Goal: Information Seeking & Learning: Learn about a topic

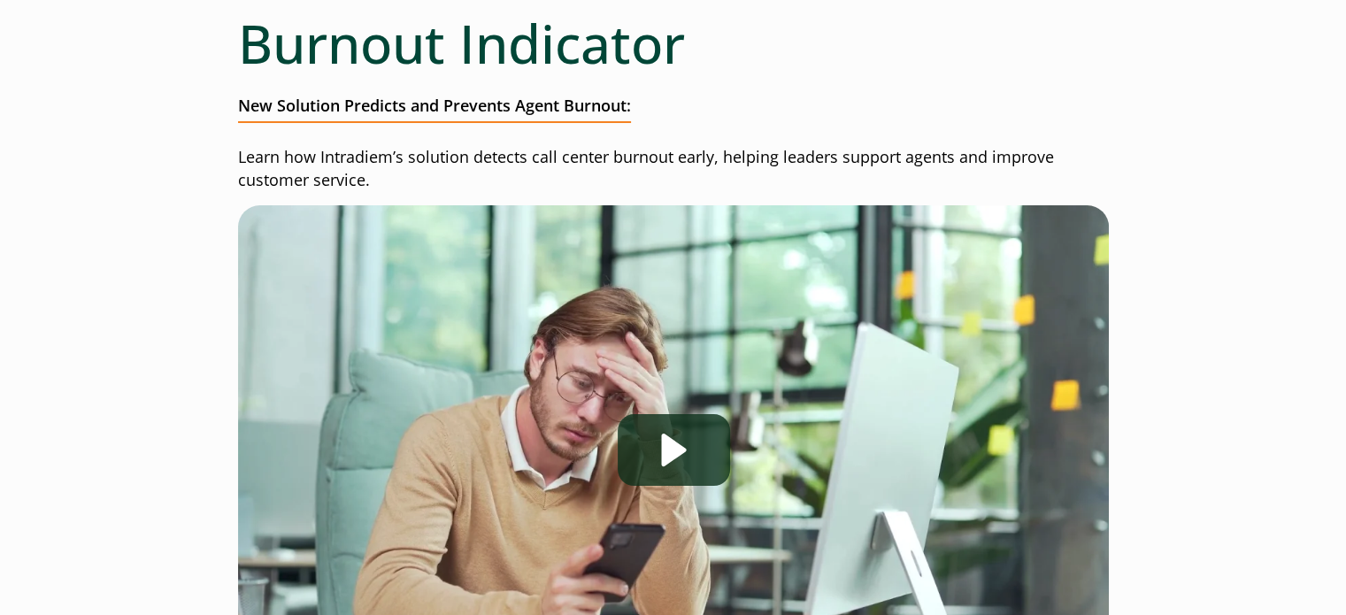
scroll to position [241, 0]
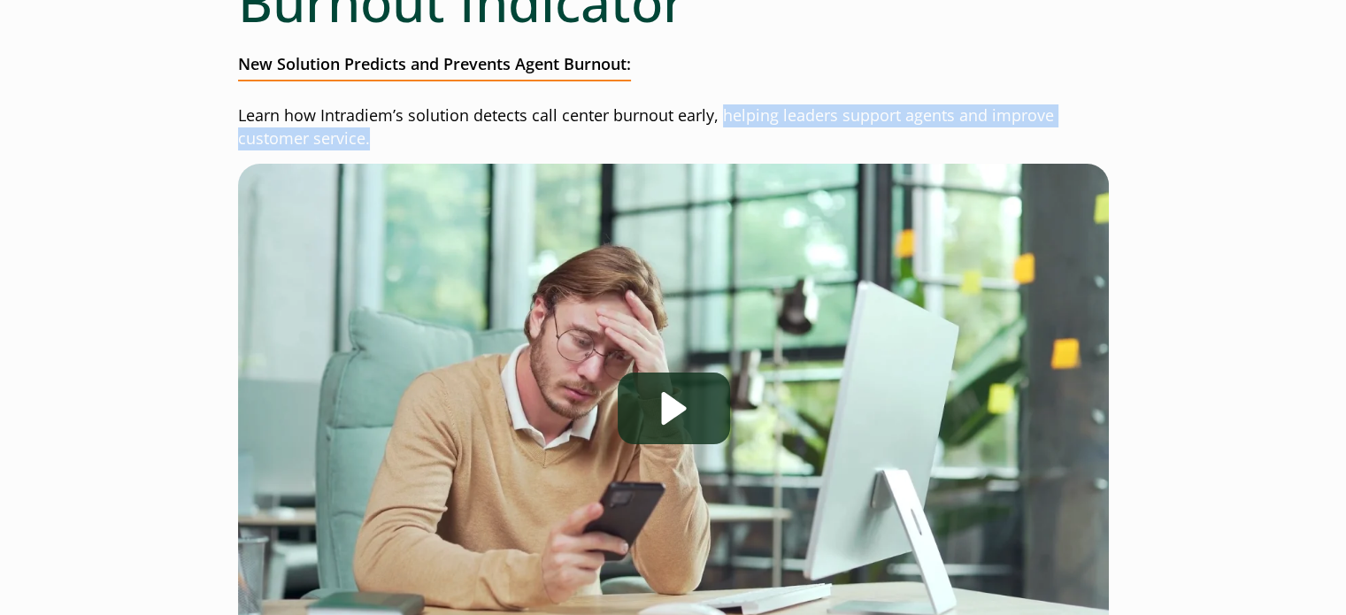
drag, startPoint x: 722, startPoint y: 112, endPoint x: 407, endPoint y: 140, distance: 316.4
click at [410, 141] on p "Learn how Intradiem’s solution detects call center burnout early, helping leade…" at bounding box center [673, 127] width 871 height 46
click at [407, 140] on p "Learn how Intradiem’s solution detects call center burnout early, helping leade…" at bounding box center [673, 127] width 871 height 46
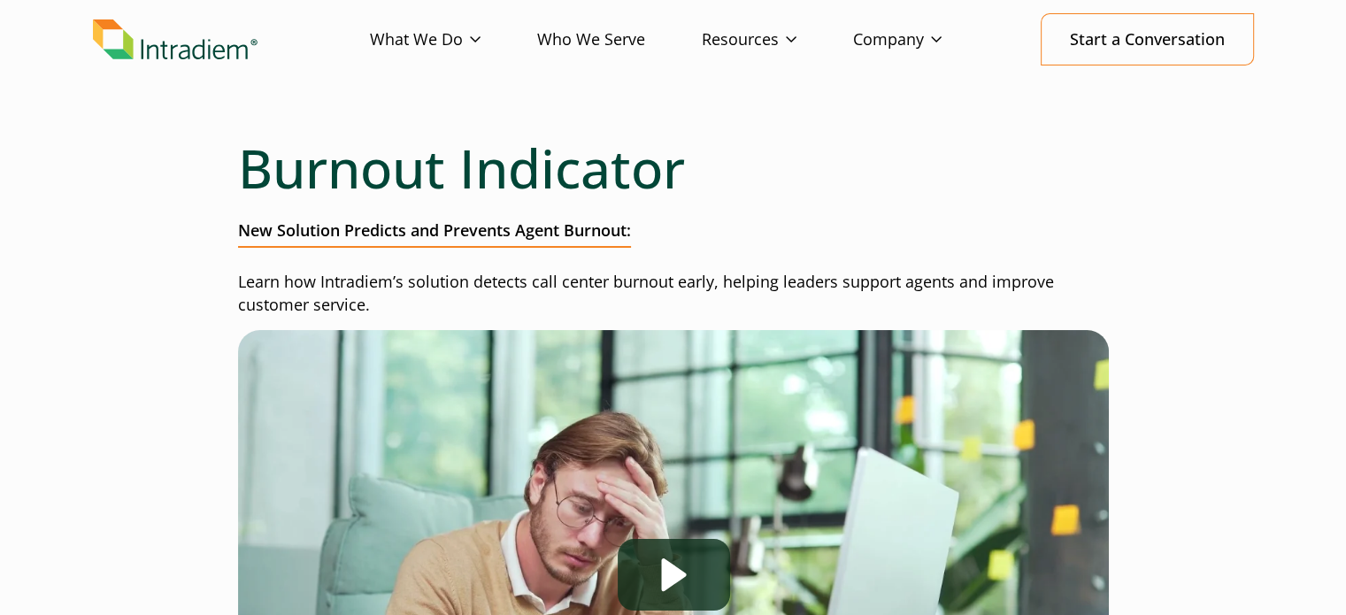
scroll to position [0, 0]
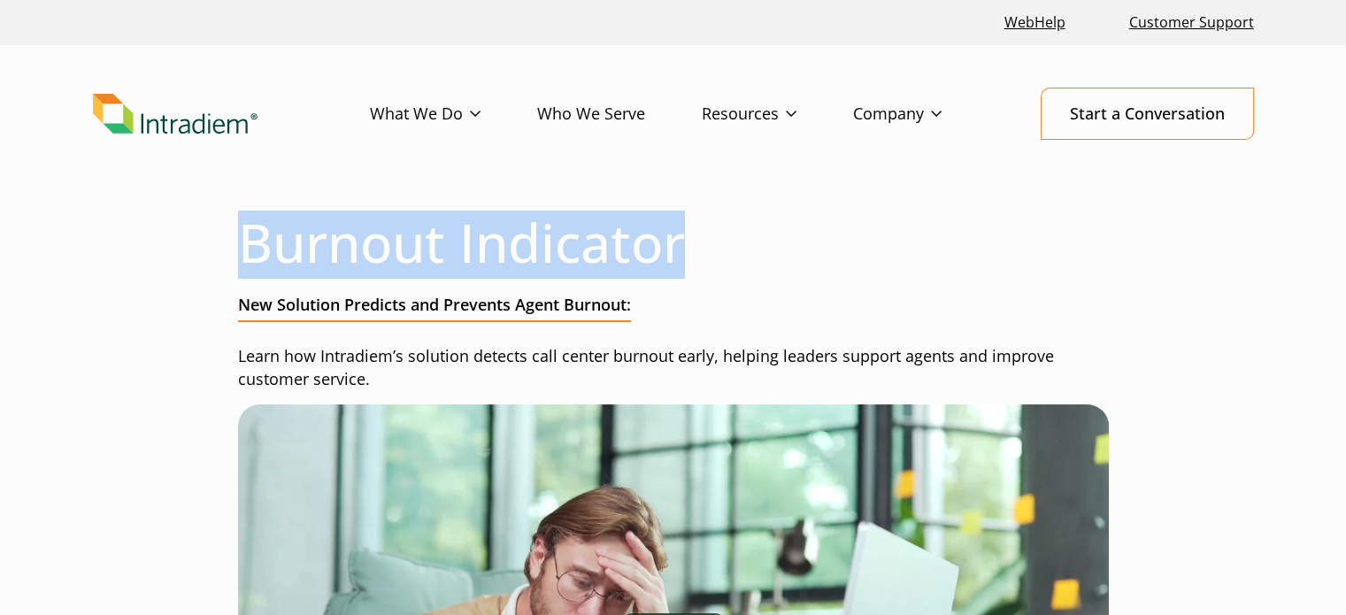
drag, startPoint x: 246, startPoint y: 242, endPoint x: 945, endPoint y: 240, distance: 699.3
click at [945, 240] on h1 "Burnout Indicator" at bounding box center [673, 243] width 871 height 64
click at [703, 233] on h1 "Burnout Indicator" at bounding box center [673, 243] width 871 height 64
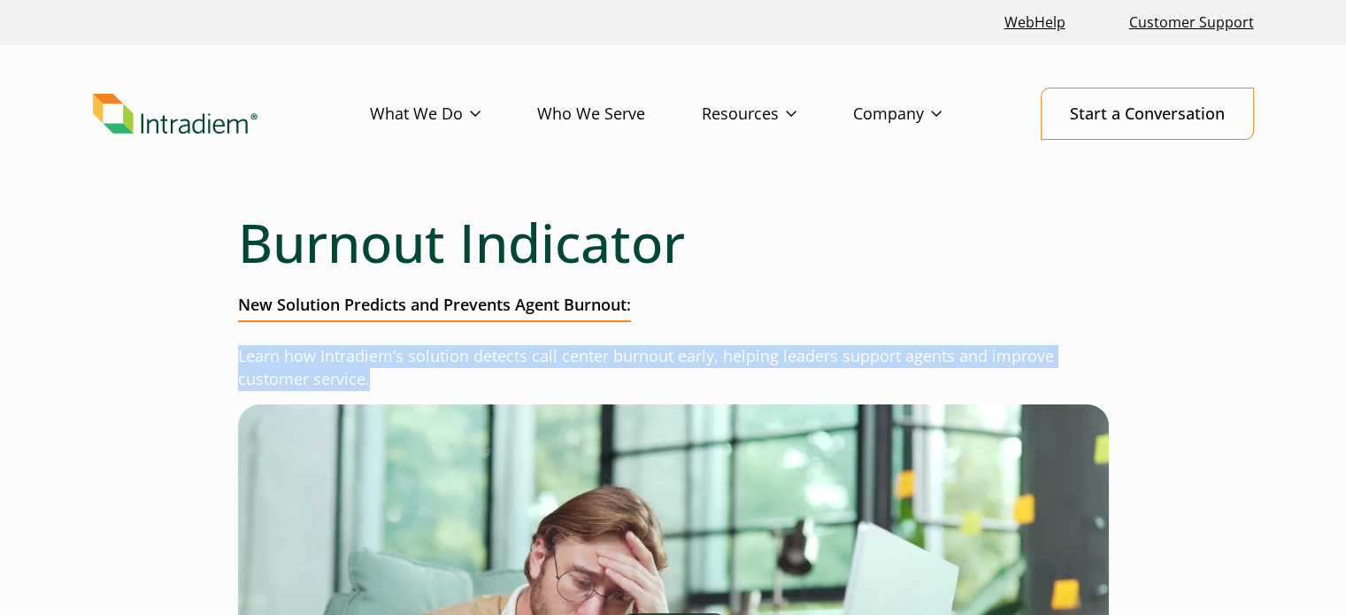
drag, startPoint x: 237, startPoint y: 353, endPoint x: 405, endPoint y: 374, distance: 169.5
click at [405, 374] on p "Learn how Intradiem’s solution detects call center burnout early, helping leade…" at bounding box center [673, 368] width 871 height 46
click at [404, 374] on p "Learn how Intradiem’s solution detects call center burnout early, helping leade…" at bounding box center [673, 368] width 871 height 46
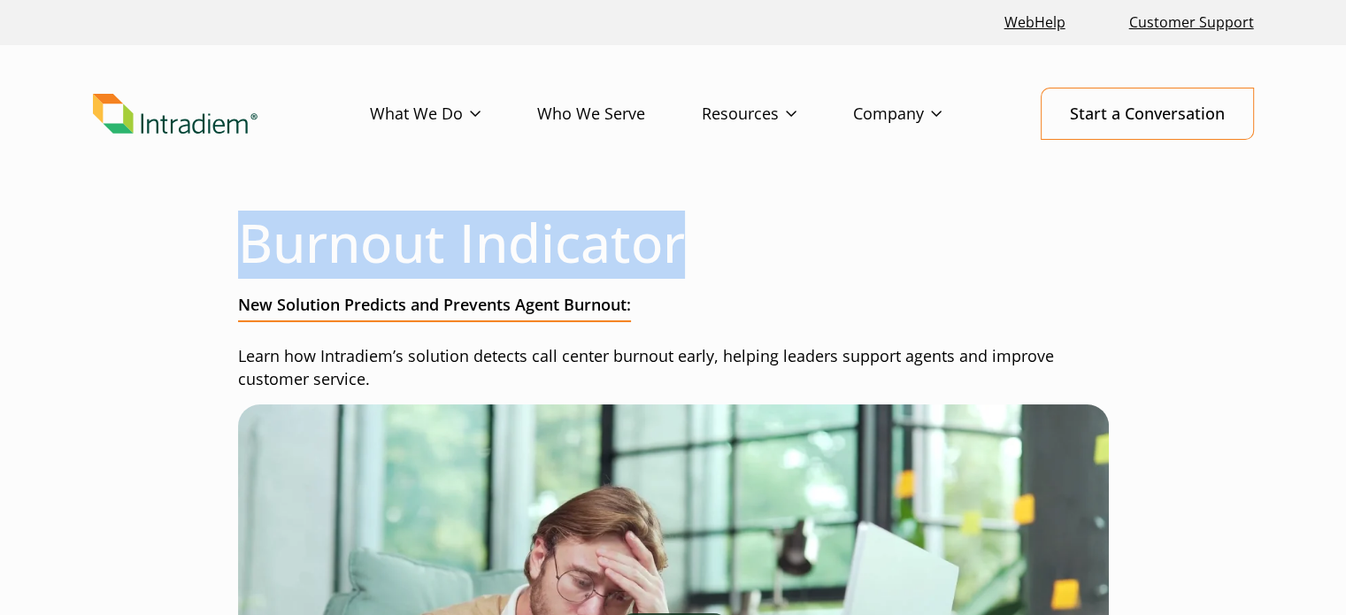
drag, startPoint x: 262, startPoint y: 237, endPoint x: 848, endPoint y: 237, distance: 586.0
click at [848, 237] on h1 "Burnout Indicator" at bounding box center [673, 243] width 871 height 64
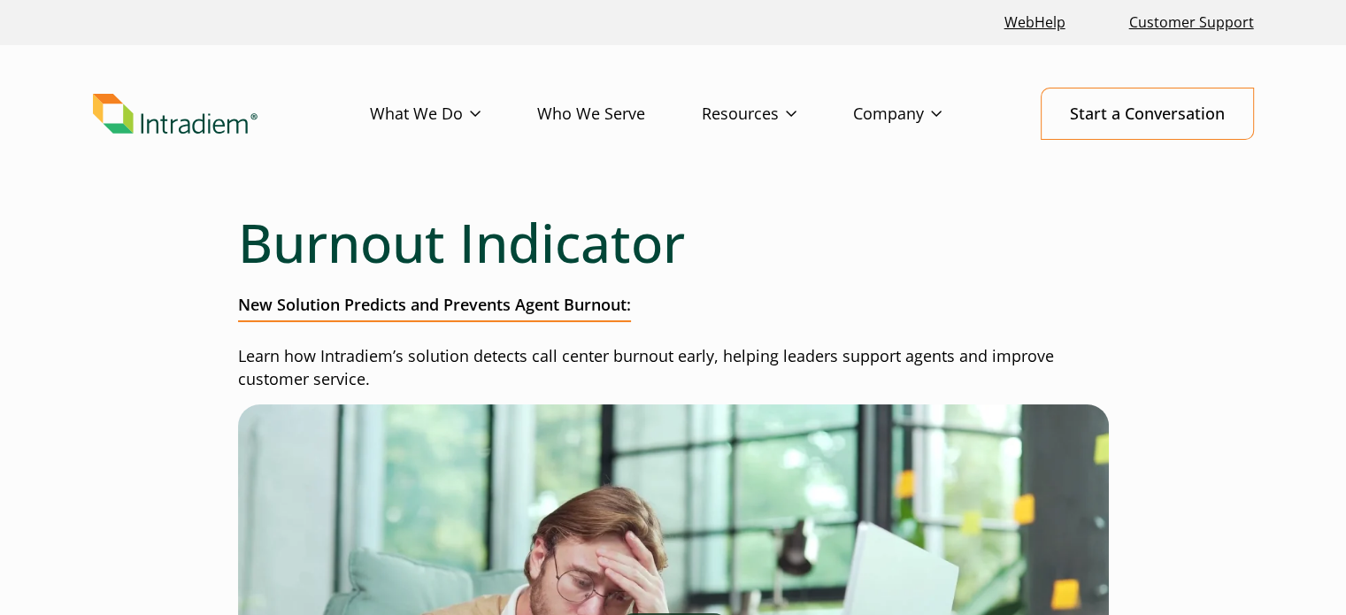
click at [1041, 356] on p "Learn how Intradiem’s solution detects call center burnout early, helping leade…" at bounding box center [673, 368] width 871 height 46
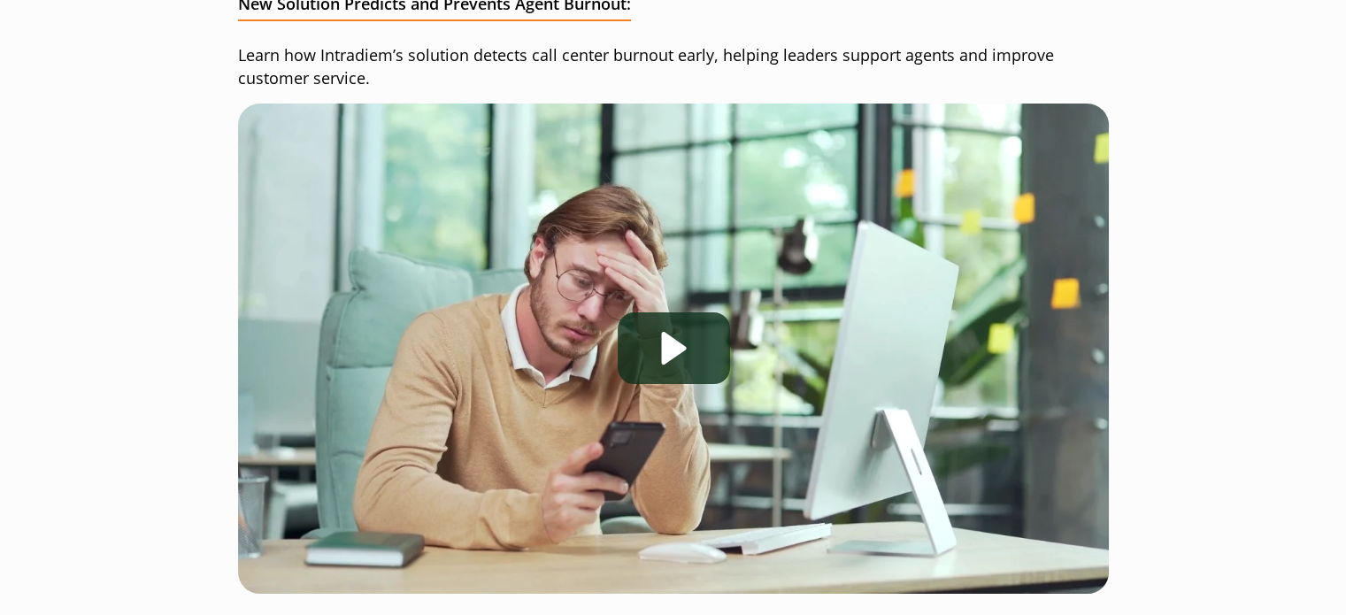
scroll to position [354, 0]
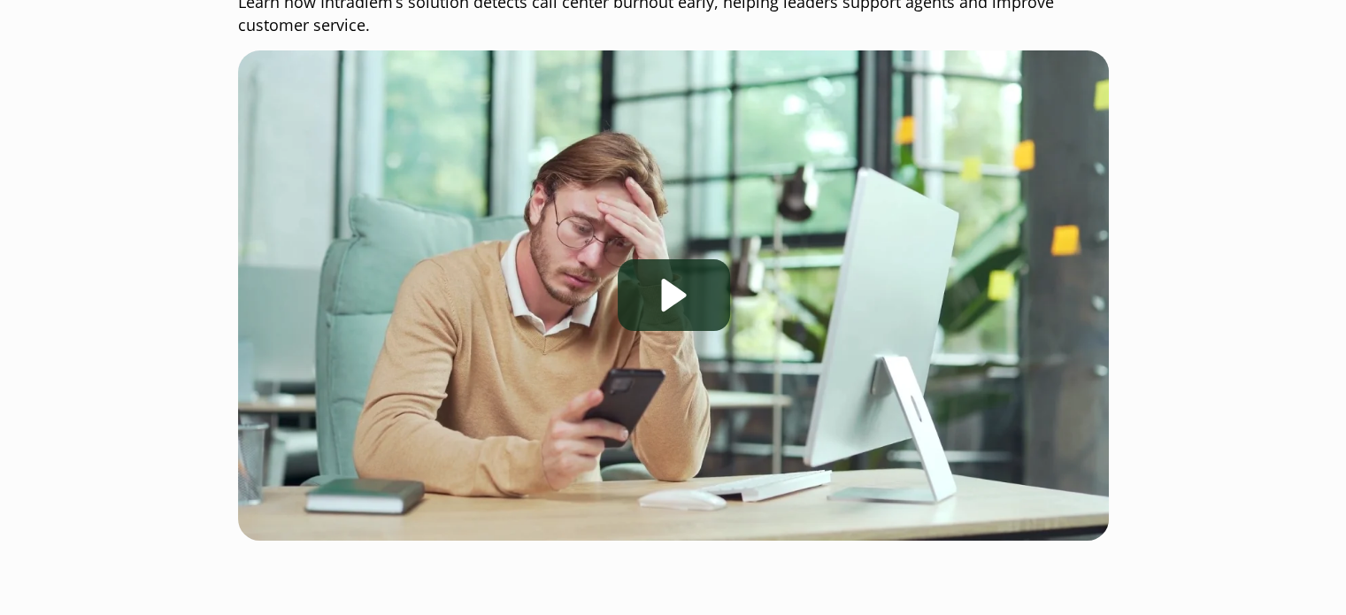
click at [375, 13] on p "Learn how Intradiem’s solution detects call center burnout early, helping leade…" at bounding box center [673, 14] width 871 height 46
click at [375, 21] on p "Learn how Intradiem’s solution detects call center burnout early, helping leade…" at bounding box center [673, 14] width 871 height 46
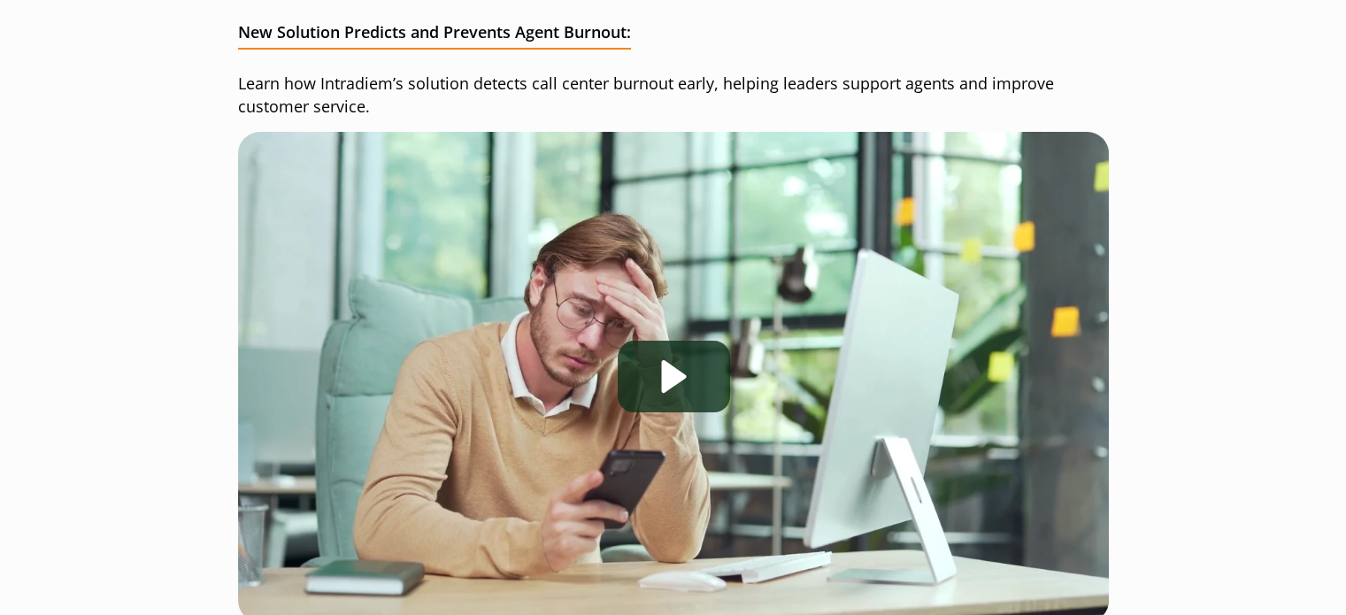
scroll to position [177, 0]
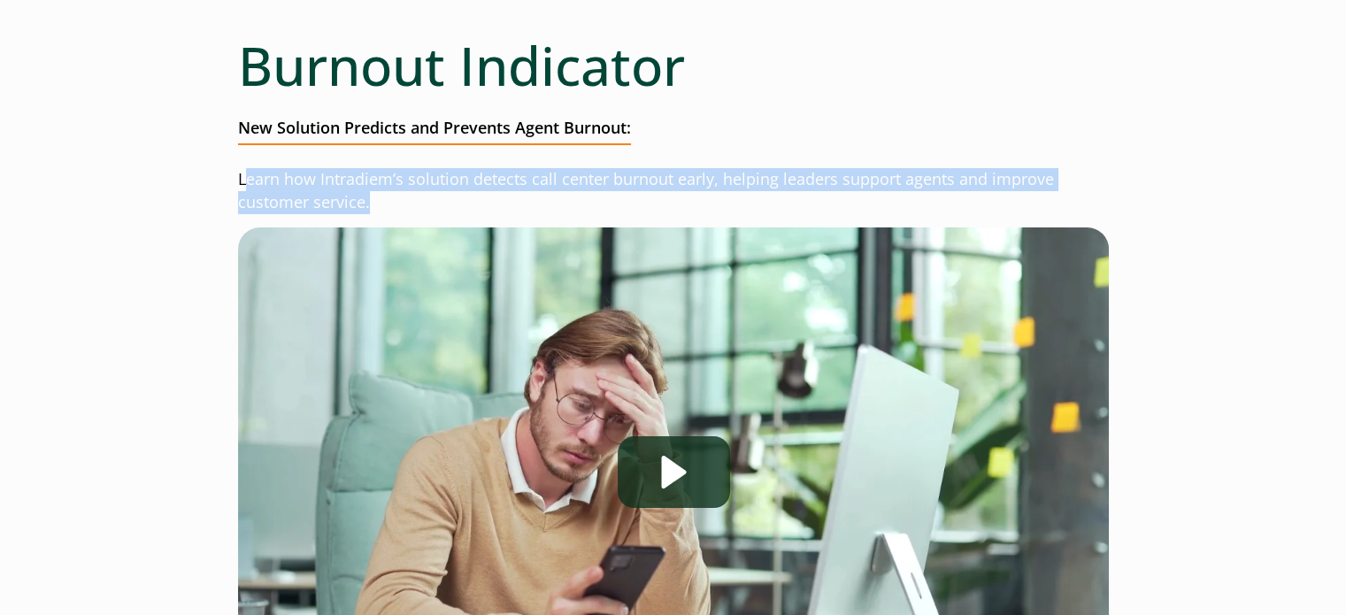
drag, startPoint x: 243, startPoint y: 180, endPoint x: 432, endPoint y: 212, distance: 192.1
click at [432, 212] on p "Learn how Intradiem’s solution detects call center burnout early, helping leade…" at bounding box center [673, 191] width 871 height 46
click at [367, 189] on p "Learn how Intradiem’s solution detects call center burnout early, helping leade…" at bounding box center [673, 191] width 871 height 46
drag, startPoint x: 239, startPoint y: 182, endPoint x: 401, endPoint y: 202, distance: 163.1
click at [401, 202] on p "Learn how Intradiem’s solution detects call center burnout early, helping leade…" at bounding box center [673, 191] width 871 height 46
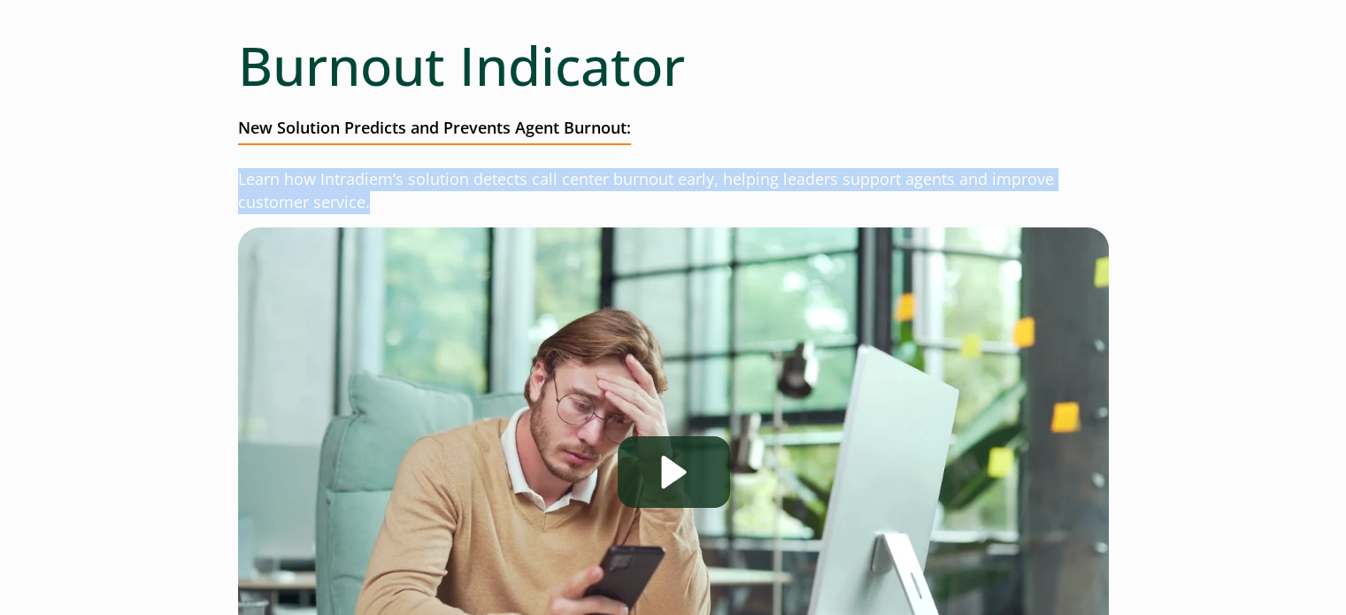
click at [399, 197] on p "Learn how Intradiem’s solution detects call center burnout early, helping leade…" at bounding box center [673, 191] width 871 height 46
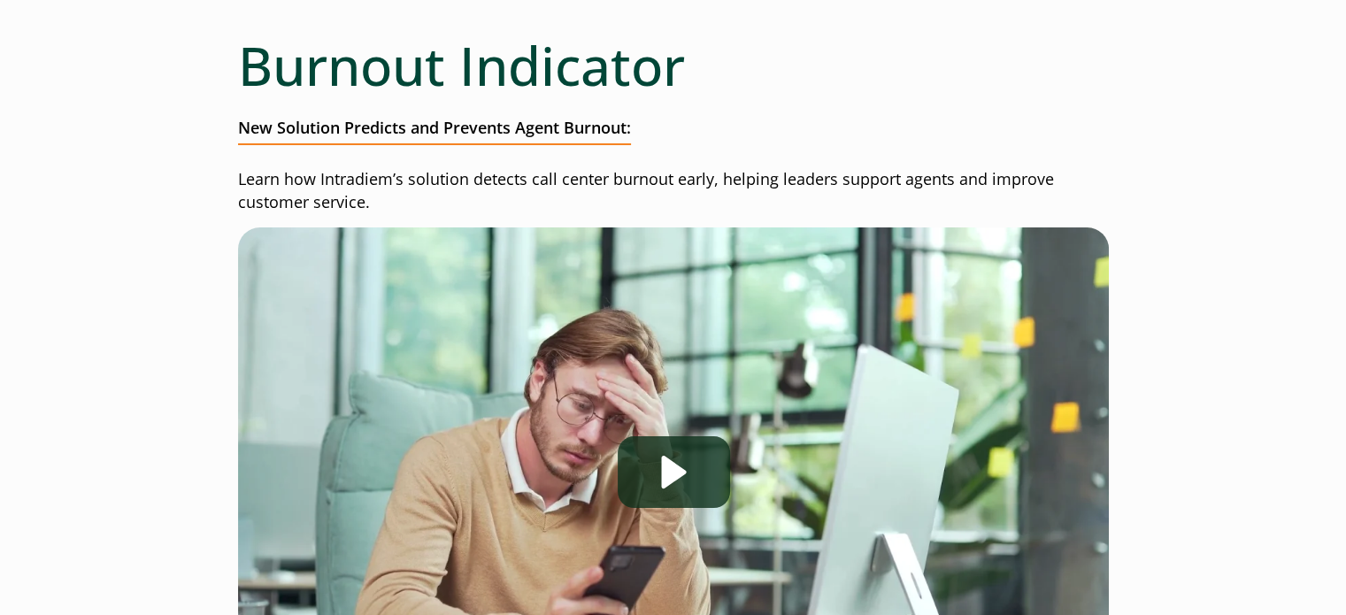
click at [395, 204] on p "Learn how Intradiem’s solution detects call center burnout early, helping leade…" at bounding box center [673, 191] width 871 height 46
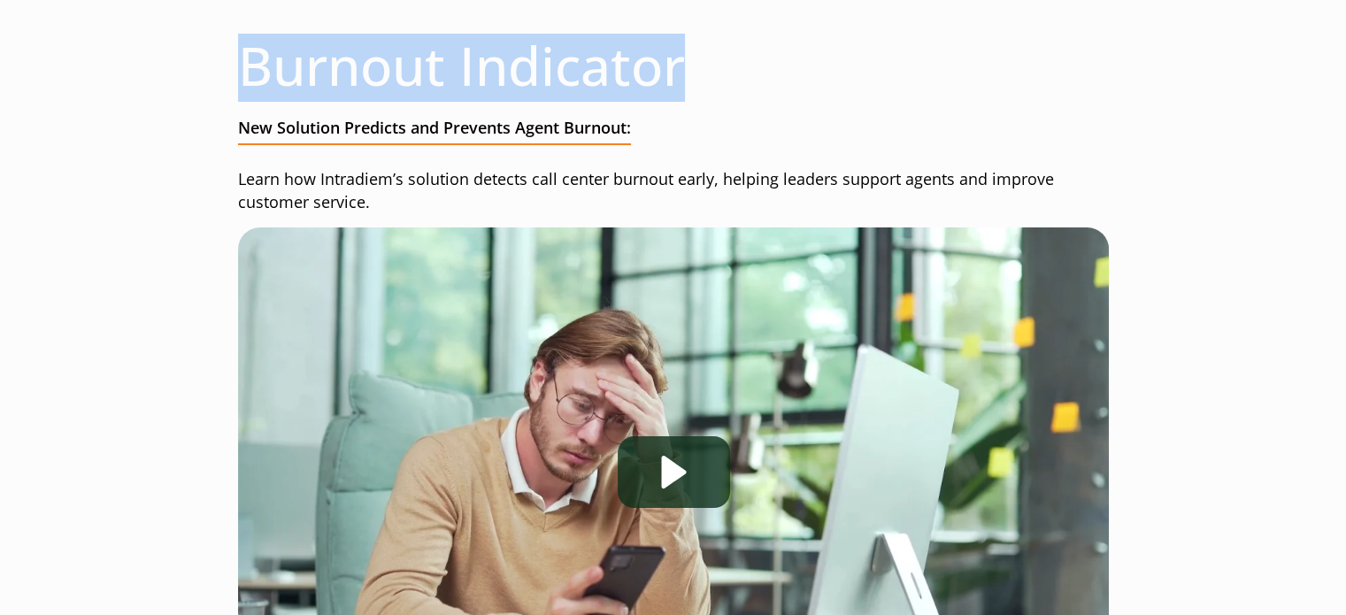
drag, startPoint x: 248, startPoint y: 61, endPoint x: 814, endPoint y: 68, distance: 566.5
click at [814, 68] on h1 "Burnout Indicator" at bounding box center [673, 66] width 871 height 64
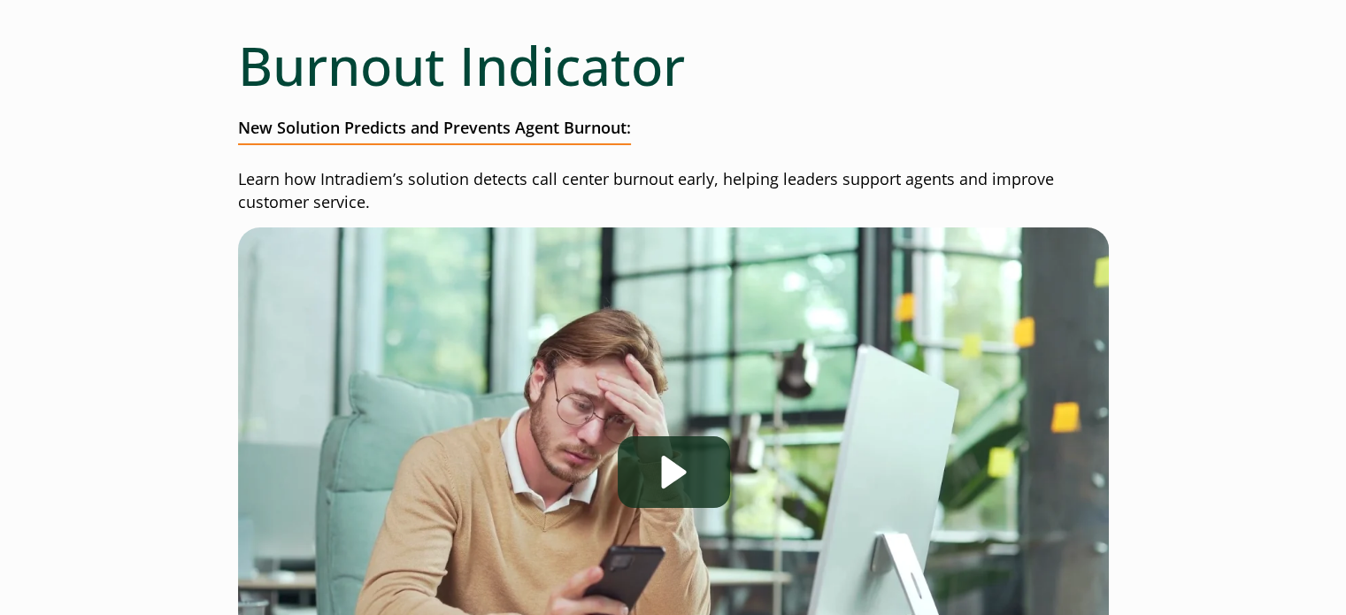
click at [366, 194] on p "Learn how Intradiem’s solution detects call center burnout early, helping leade…" at bounding box center [673, 191] width 871 height 46
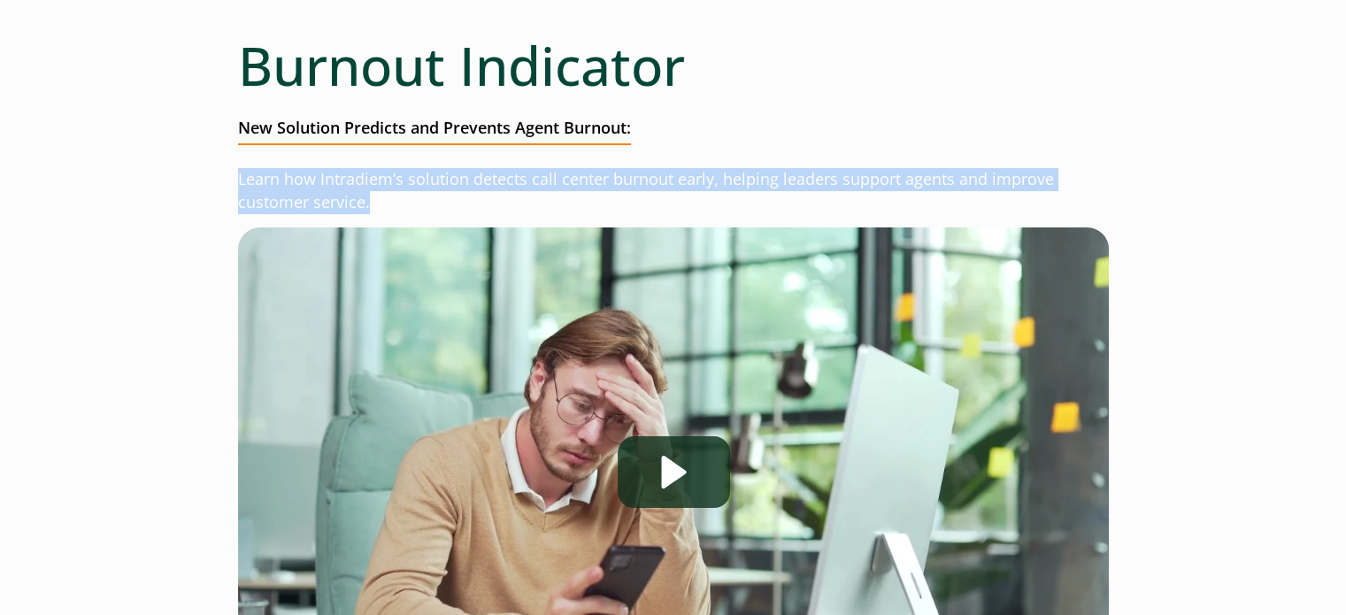
drag, startPoint x: 386, startPoint y: 197, endPoint x: 227, endPoint y: 180, distance: 159.4
click at [386, 192] on p "Learn how Intradiem’s solution detects call center burnout early, helping leade…" at bounding box center [673, 191] width 871 height 46
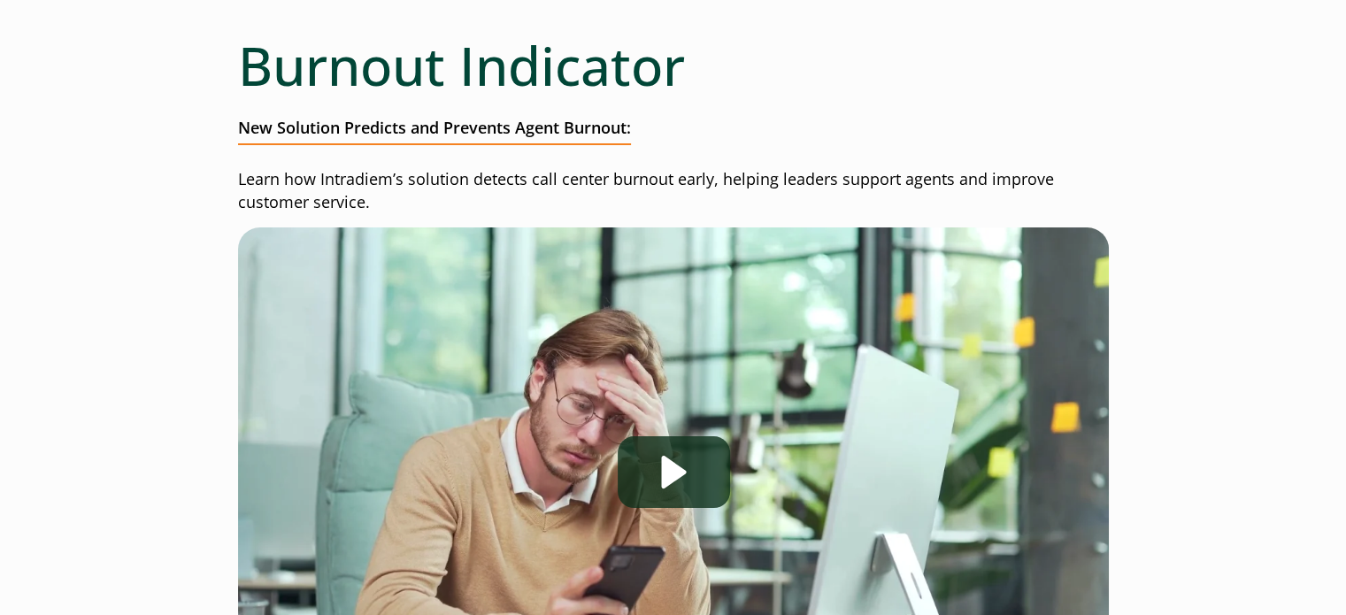
click at [386, 192] on p "Learn how Intradiem’s solution detects call center burnout early, helping leade…" at bounding box center [673, 191] width 871 height 46
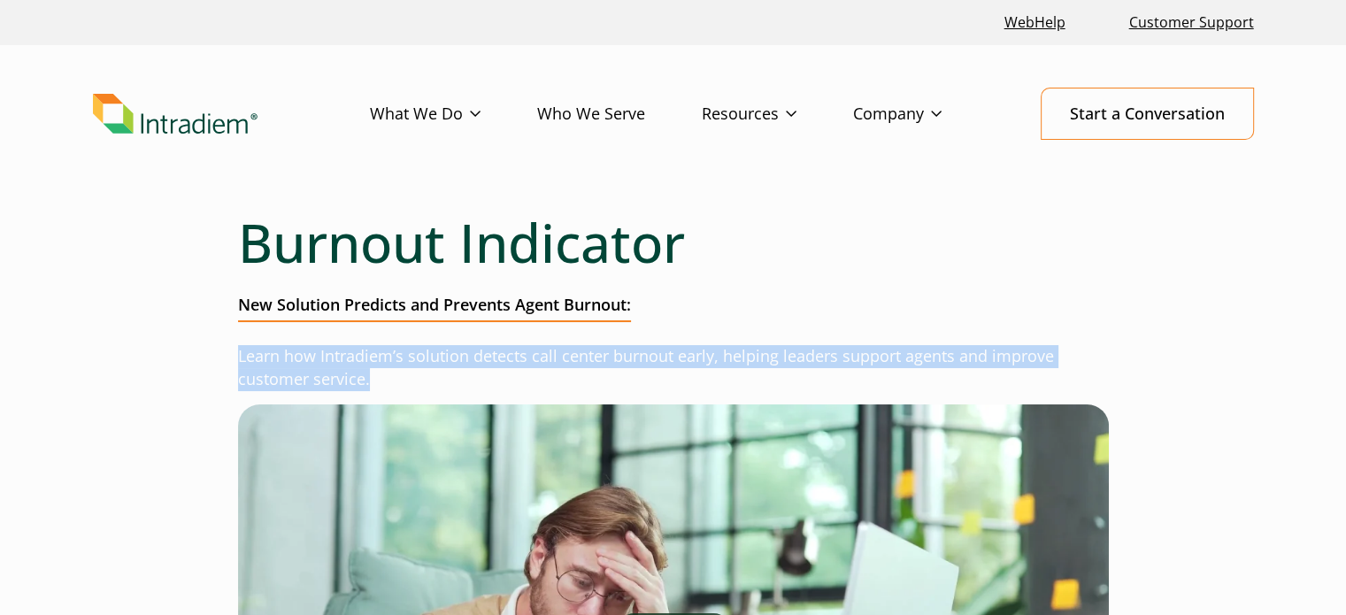
drag, startPoint x: 239, startPoint y: 356, endPoint x: 443, endPoint y: 381, distance: 205.1
click at [443, 381] on p "Learn how Intradiem’s solution detects call center burnout early, helping leade…" at bounding box center [673, 368] width 871 height 46
click at [420, 379] on p "Learn how Intradiem’s solution detects call center burnout early, helping leade…" at bounding box center [673, 368] width 871 height 46
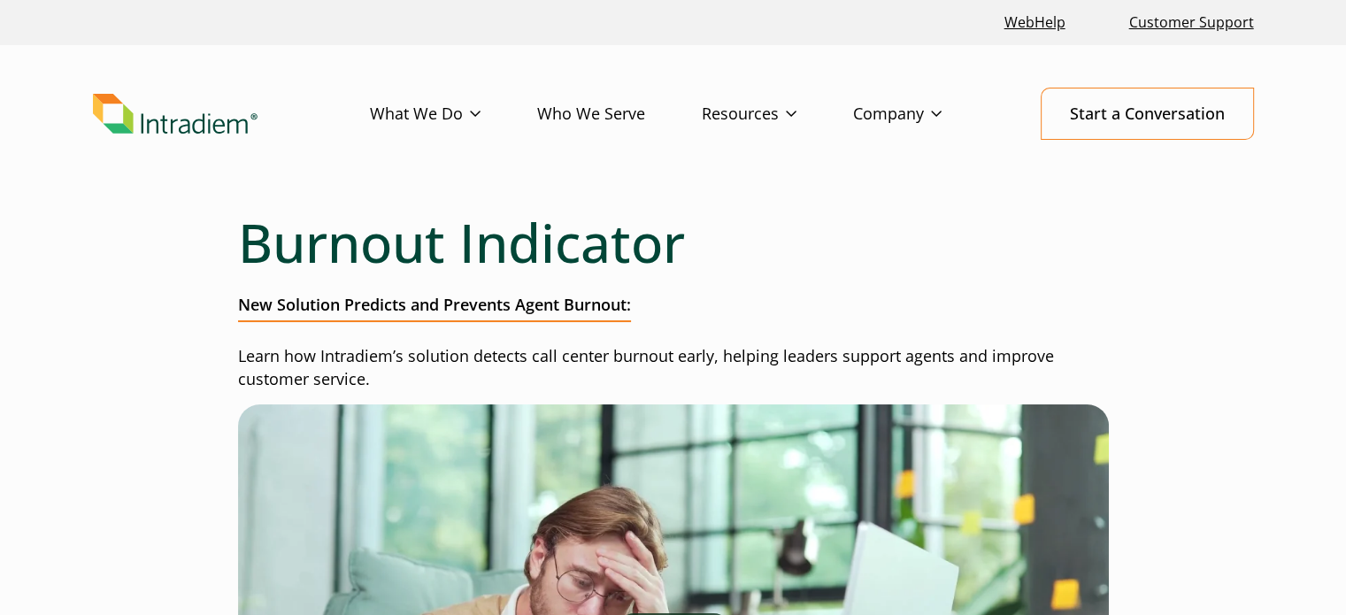
scroll to position [177, 0]
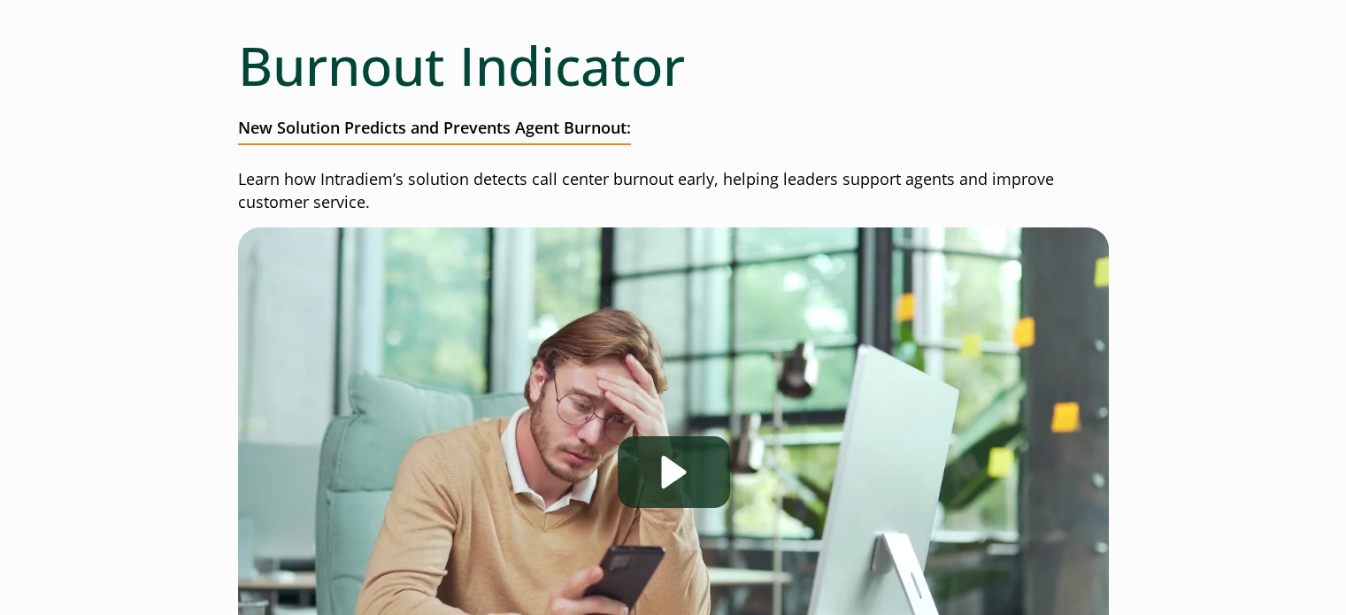
click at [364, 194] on p "Learn how Intradiem’s solution detects call center burnout early, helping leade…" at bounding box center [673, 191] width 871 height 46
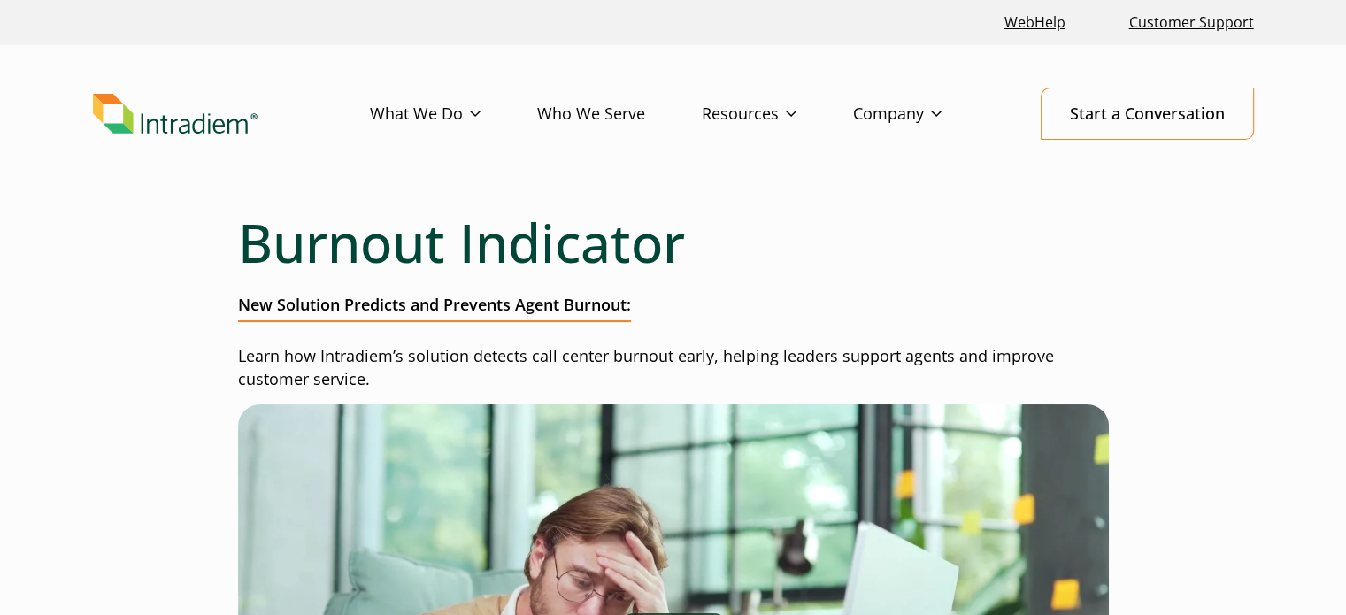
click at [375, 374] on p "Learn how Intradiem’s solution detects call center burnout early, helping leade…" at bounding box center [673, 368] width 871 height 46
drag, startPoint x: 240, startPoint y: 306, endPoint x: 824, endPoint y: 307, distance: 584.2
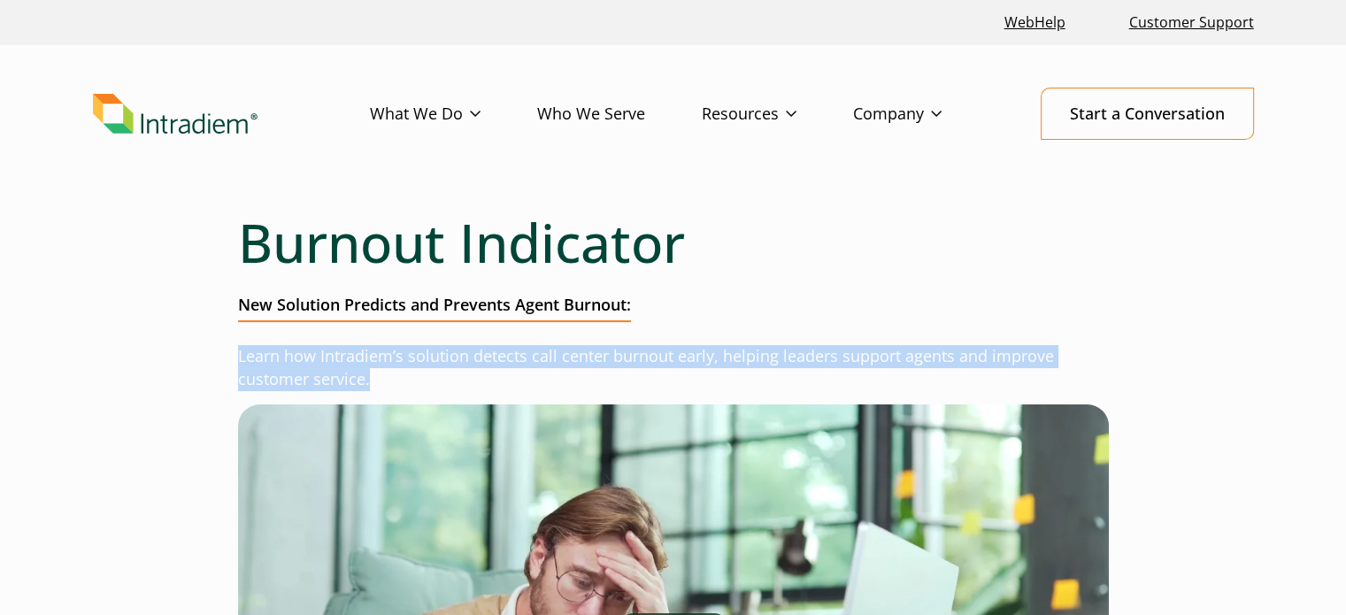
drag, startPoint x: 390, startPoint y: 381, endPoint x: 291, endPoint y: 364, distance: 100.6
click at [389, 381] on p "Learn how Intradiem’s solution detects call center burnout early, helping leade…" at bounding box center [673, 368] width 871 height 46
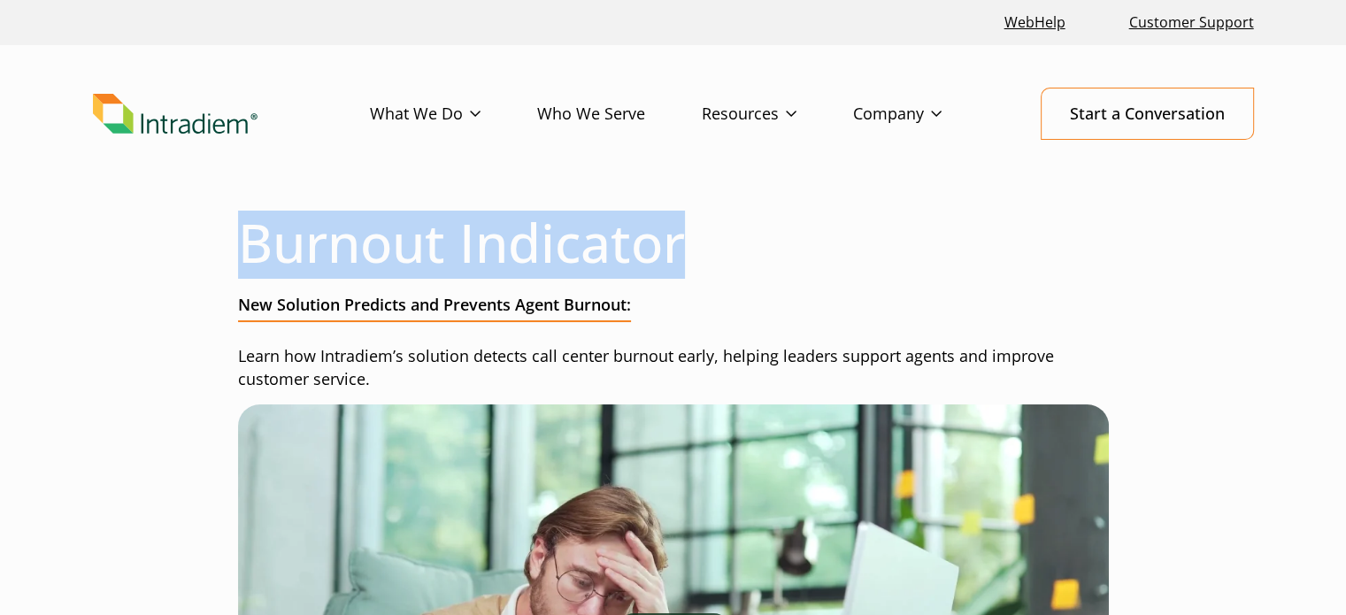
drag, startPoint x: 248, startPoint y: 247, endPoint x: 734, endPoint y: 252, distance: 486.0
click at [734, 252] on h1 "Burnout Indicator" at bounding box center [673, 243] width 871 height 64
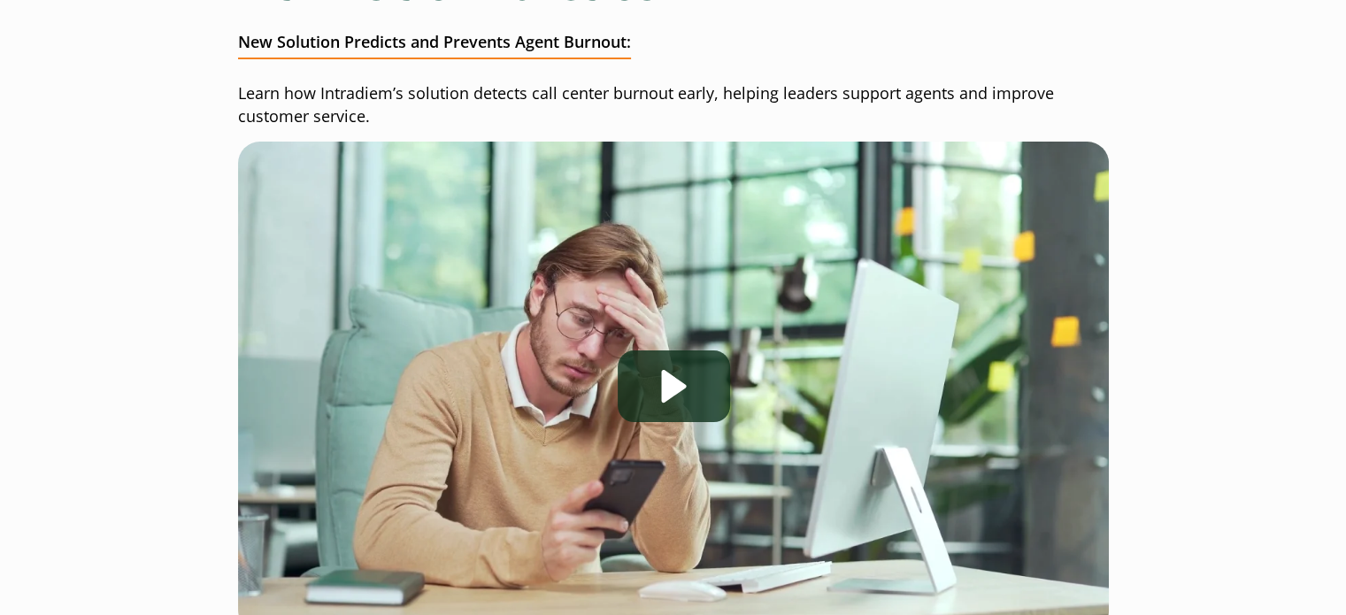
scroll to position [266, 0]
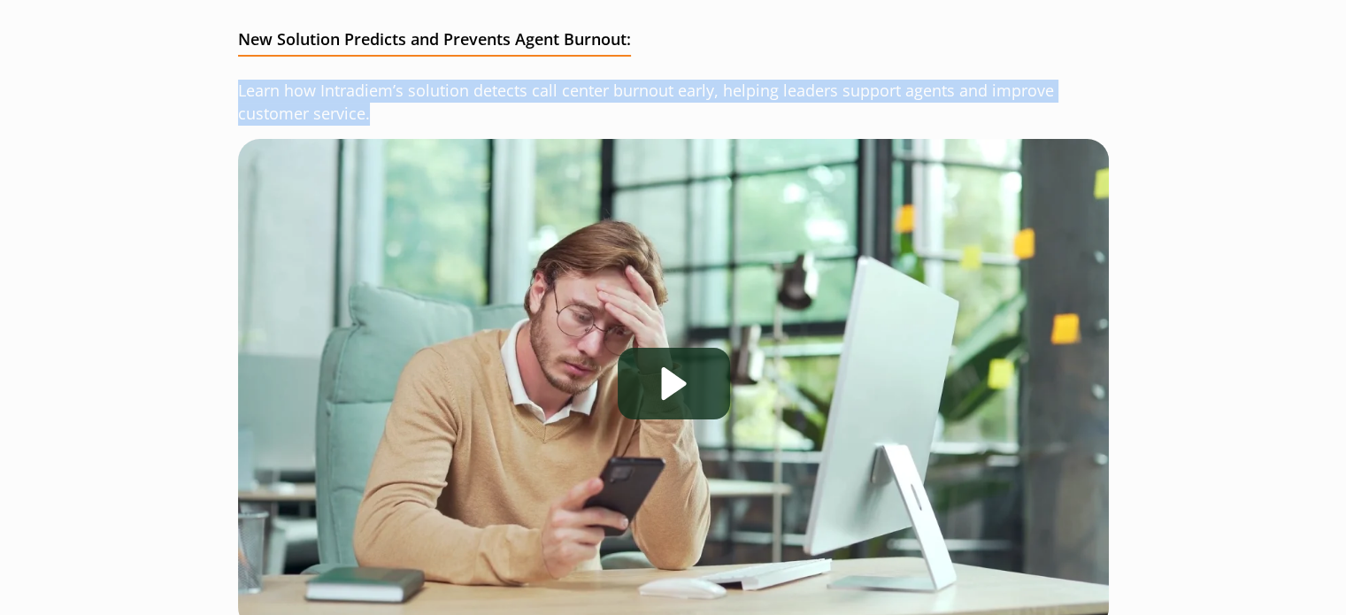
drag, startPoint x: 238, startPoint y: 91, endPoint x: 412, endPoint y: 116, distance: 175.3
click at [412, 116] on p "Learn how Intradiem’s solution detects call center burnout early, helping leade…" at bounding box center [673, 103] width 871 height 46
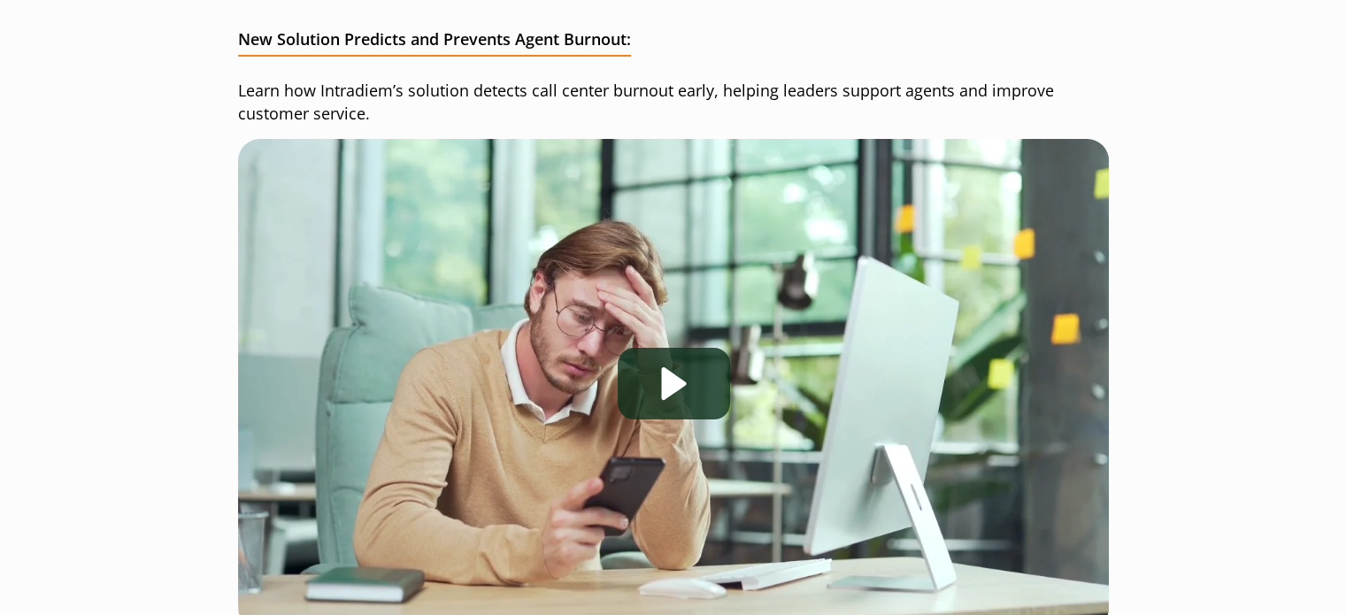
scroll to position [0, 0]
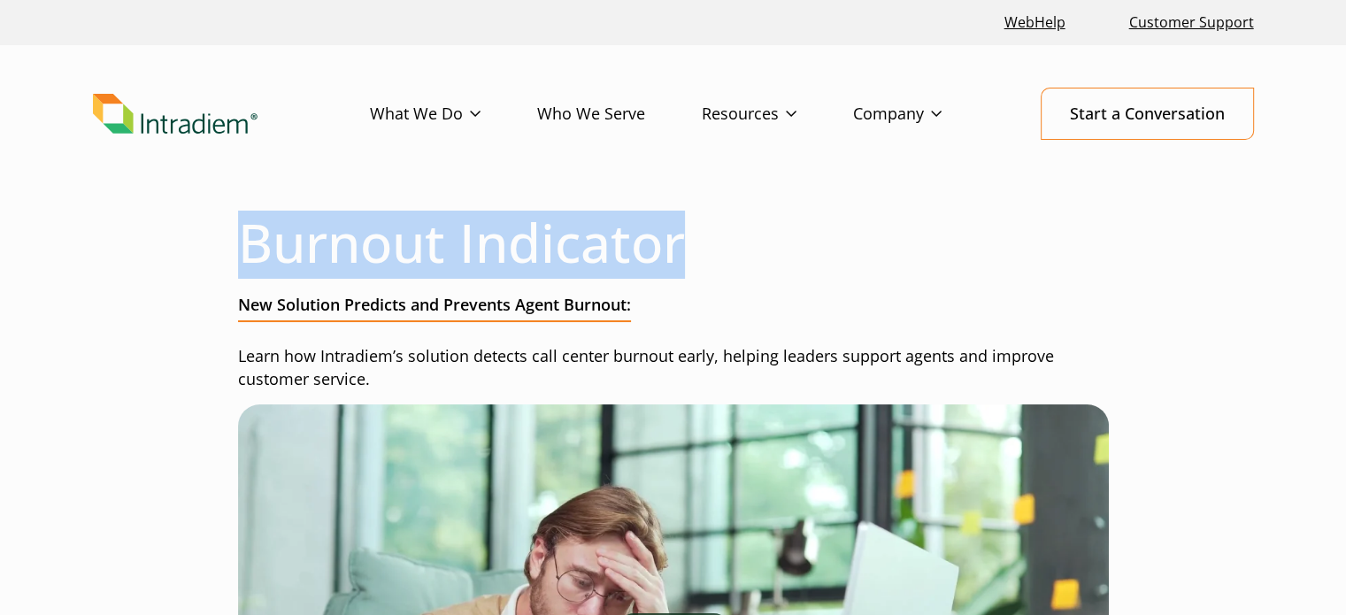
drag, startPoint x: 244, startPoint y: 243, endPoint x: 783, endPoint y: 243, distance: 539.1
click at [783, 243] on h1 "Burnout Indicator" at bounding box center [673, 243] width 871 height 64
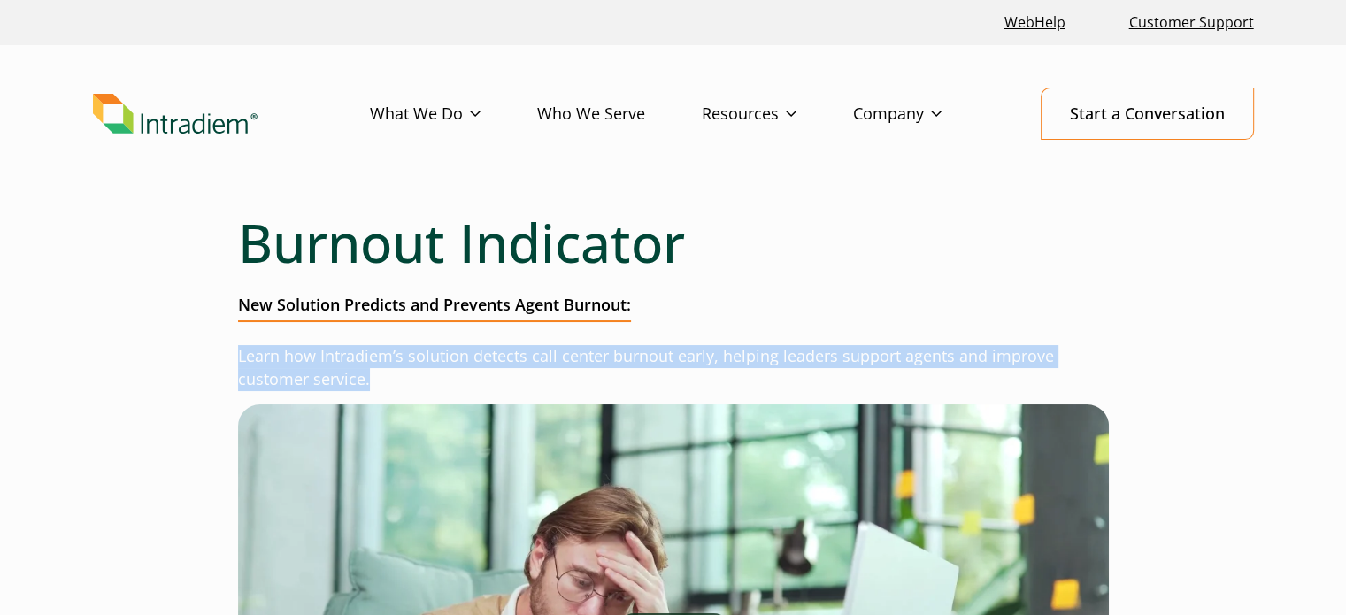
drag, startPoint x: 408, startPoint y: 385, endPoint x: 217, endPoint y: 357, distance: 193.3
click at [377, 370] on p "Learn how Intradiem’s solution detects call center burnout early, helping leade…" at bounding box center [673, 368] width 871 height 46
drag, startPoint x: 241, startPoint y: 352, endPoint x: 488, endPoint y: 382, distance: 248.8
click at [488, 382] on p "Learn how Intradiem’s solution detects call center burnout early, helping leade…" at bounding box center [673, 368] width 871 height 46
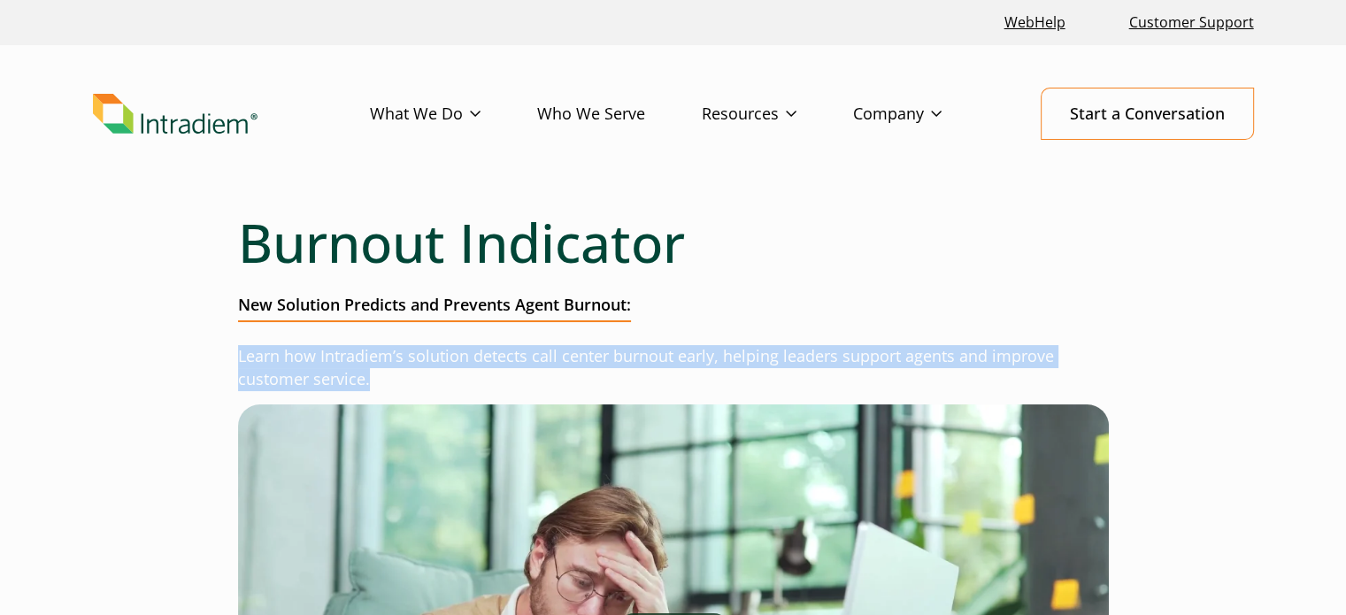
click at [397, 383] on p "Learn how Intradiem’s solution detects call center burnout early, helping leade…" at bounding box center [673, 368] width 871 height 46
drag, startPoint x: 241, startPoint y: 356, endPoint x: 422, endPoint y: 376, distance: 182.6
click at [422, 376] on p "Learn how Intradiem’s solution detects call center burnout early, helping leade…" at bounding box center [673, 368] width 871 height 46
click at [420, 376] on p "Learn how Intradiem’s solution detects call center burnout early, helping leade…" at bounding box center [673, 368] width 871 height 46
drag, startPoint x: 381, startPoint y: 374, endPoint x: 222, endPoint y: 358, distance: 160.2
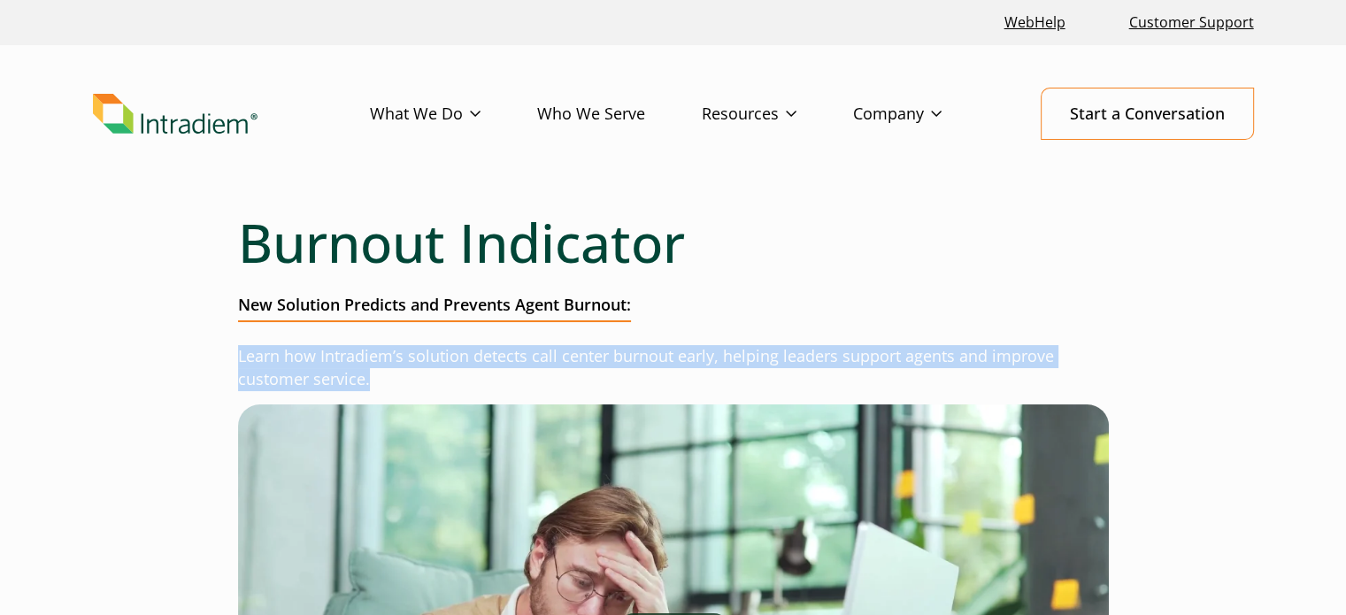
click at [373, 379] on p "Learn how Intradiem’s solution detects call center burnout early, helping leade…" at bounding box center [673, 368] width 871 height 46
drag, startPoint x: 237, startPoint y: 363, endPoint x: 463, endPoint y: 382, distance: 226.6
click at [463, 382] on p "Learn how Intradiem’s solution detects call center burnout early, helping leade…" at bounding box center [673, 368] width 871 height 46
click at [450, 379] on p "Learn how Intradiem’s solution detects call center burnout early, helping leade…" at bounding box center [673, 368] width 871 height 46
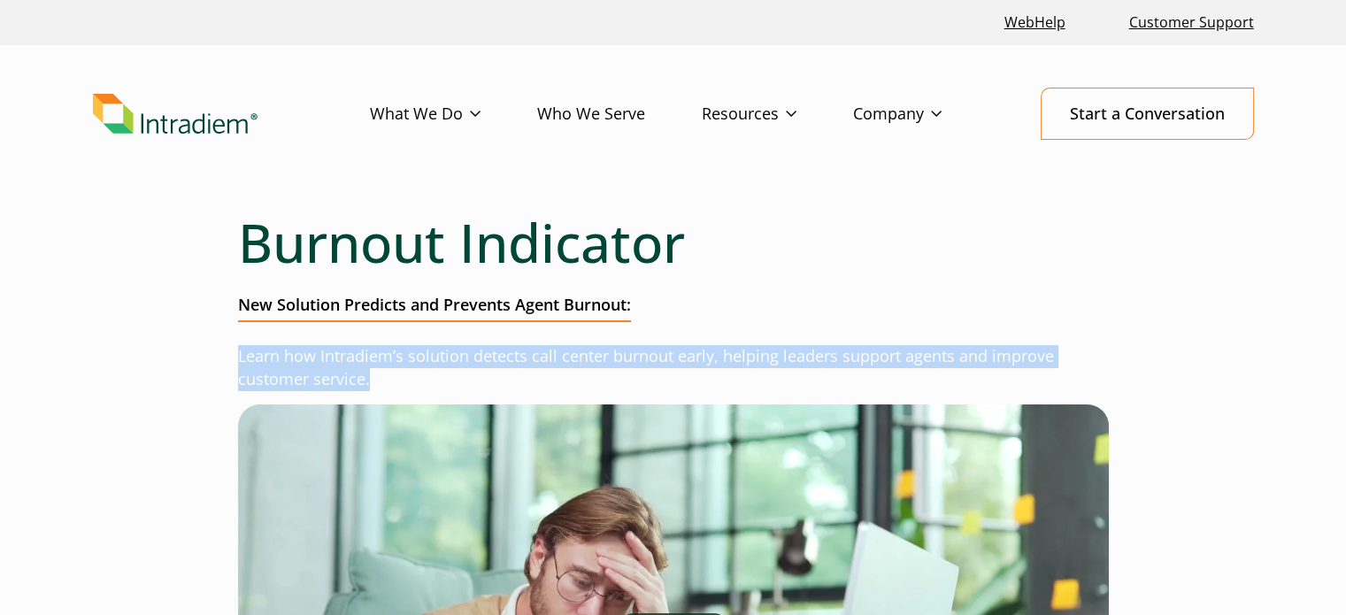
drag, startPoint x: 379, startPoint y: 374, endPoint x: 230, endPoint y: 360, distance: 149.4
drag, startPoint x: 237, startPoint y: 357, endPoint x: 470, endPoint y: 372, distance: 233.3
click at [470, 372] on p "Learn how Intradiem’s solution detects call center burnout early, helping leade…" at bounding box center [673, 368] width 871 height 46
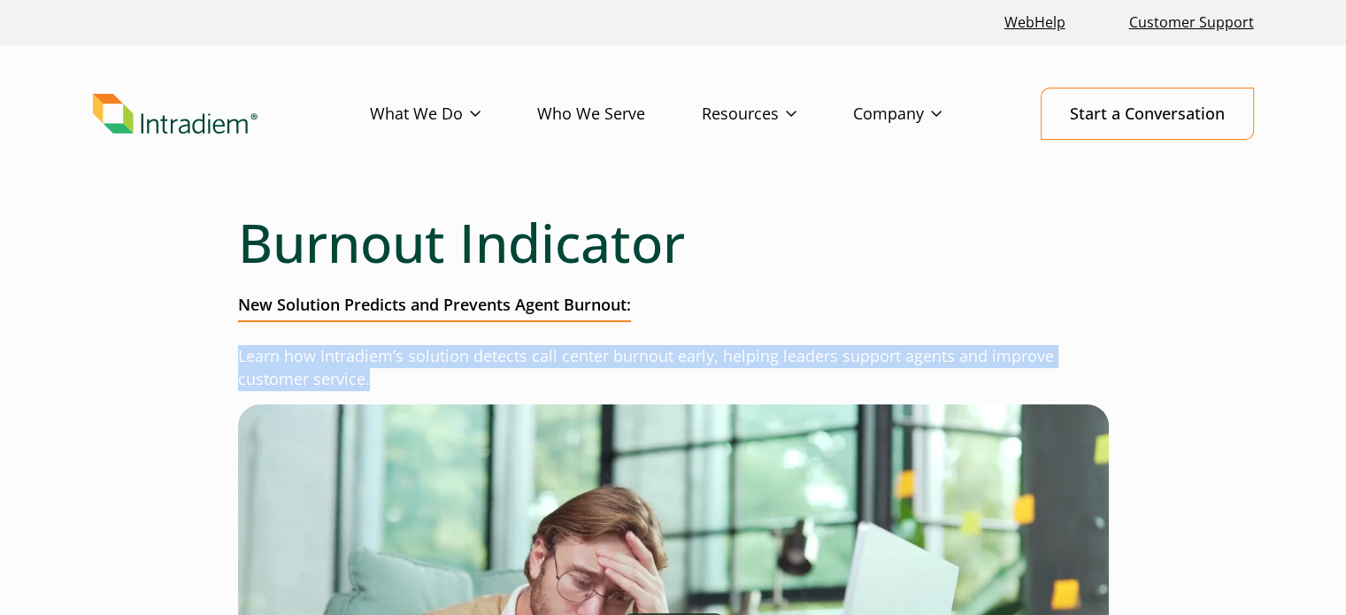
click at [428, 378] on p "Learn how Intradiem’s solution detects call center burnout early, helping leade…" at bounding box center [673, 368] width 871 height 46
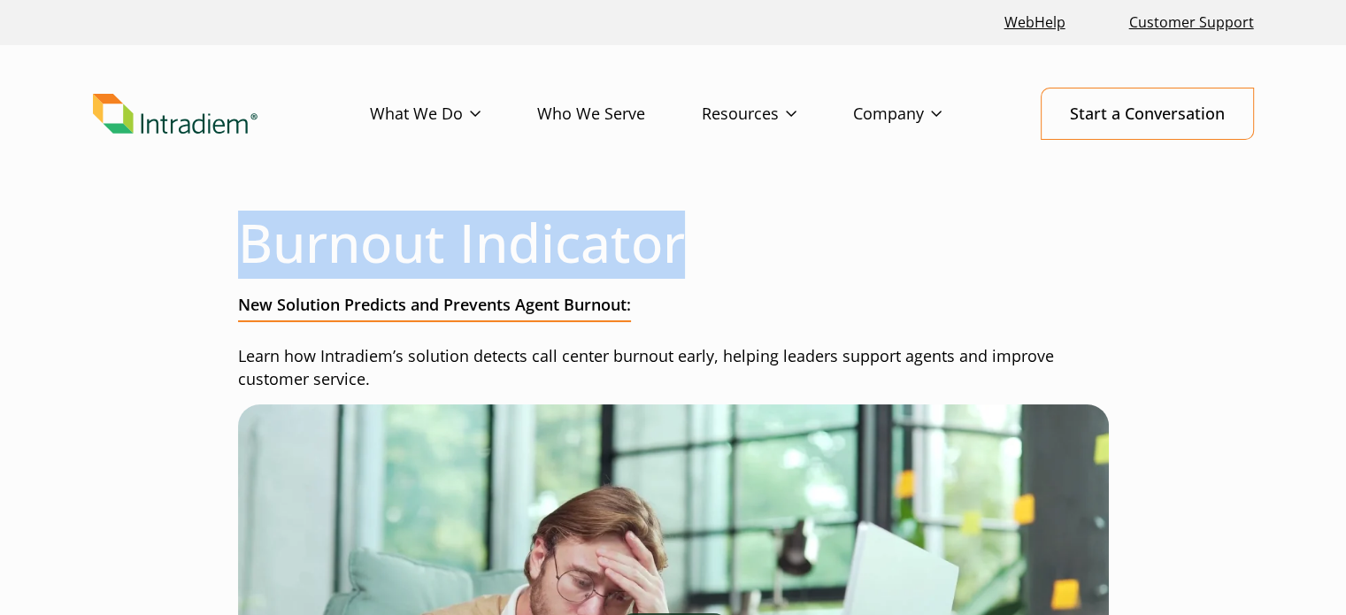
drag, startPoint x: 237, startPoint y: 243, endPoint x: 889, endPoint y: 243, distance: 651.5
click at [889, 243] on h1 "Burnout Indicator" at bounding box center [673, 243] width 871 height 64
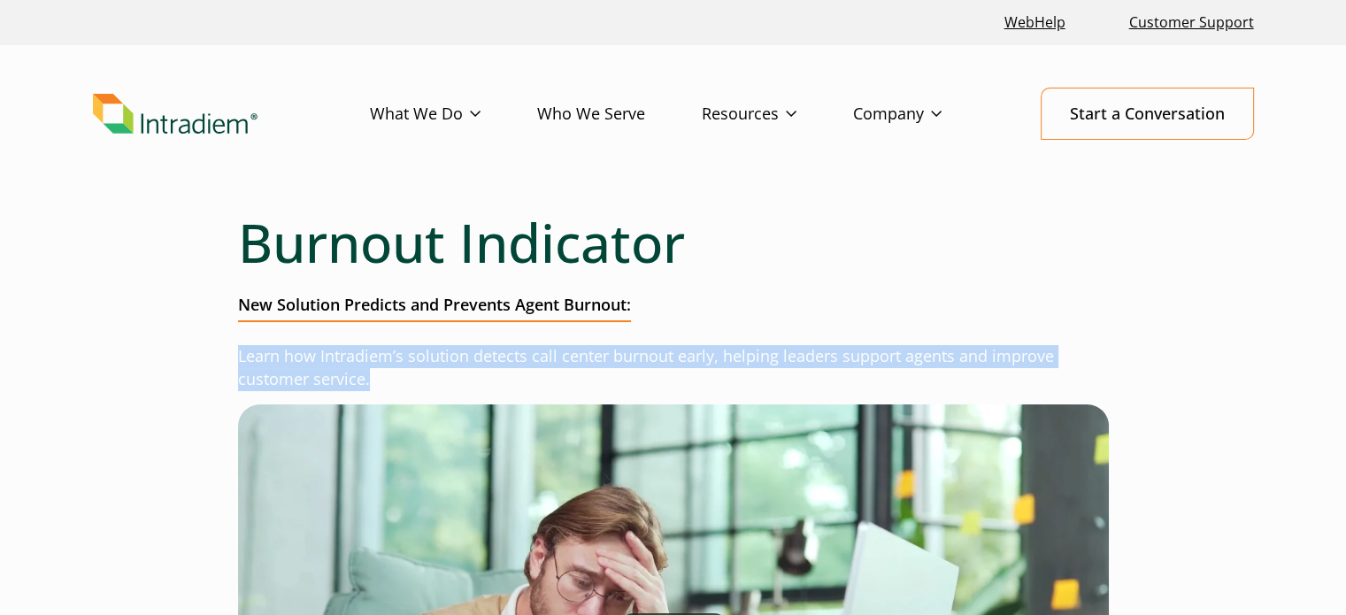
drag, startPoint x: 372, startPoint y: 375, endPoint x: 235, endPoint y: 362, distance: 137.8
click at [411, 384] on p "Learn how Intradiem’s solution detects call center burnout early, helping leade…" at bounding box center [673, 368] width 871 height 46
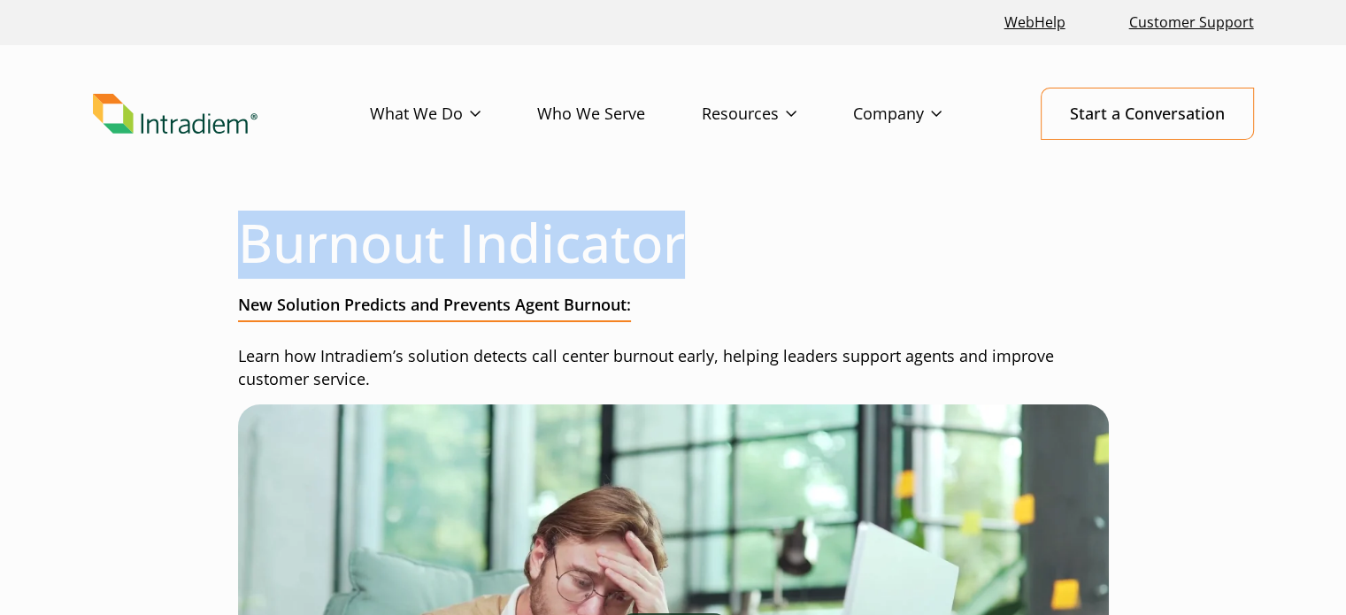
drag, startPoint x: 244, startPoint y: 243, endPoint x: 759, endPoint y: 243, distance: 514.3
click at [759, 243] on h1 "Burnout Indicator" at bounding box center [673, 243] width 871 height 64
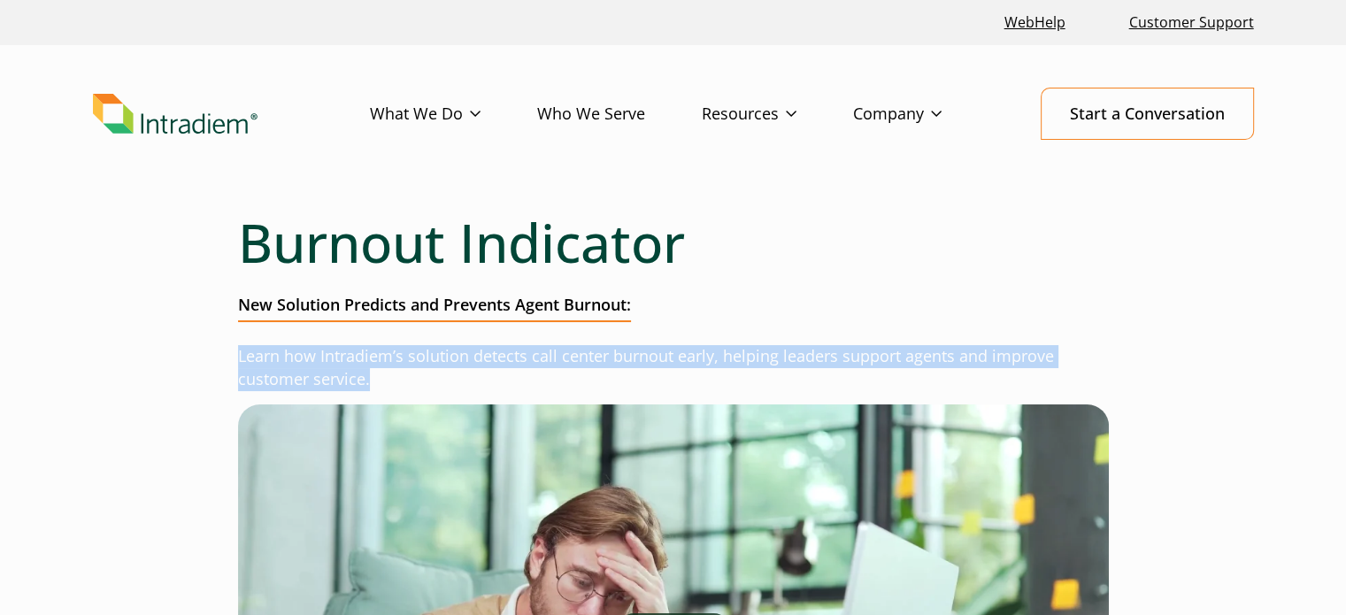
drag, startPoint x: 381, startPoint y: 377, endPoint x: 155, endPoint y: 343, distance: 228.3
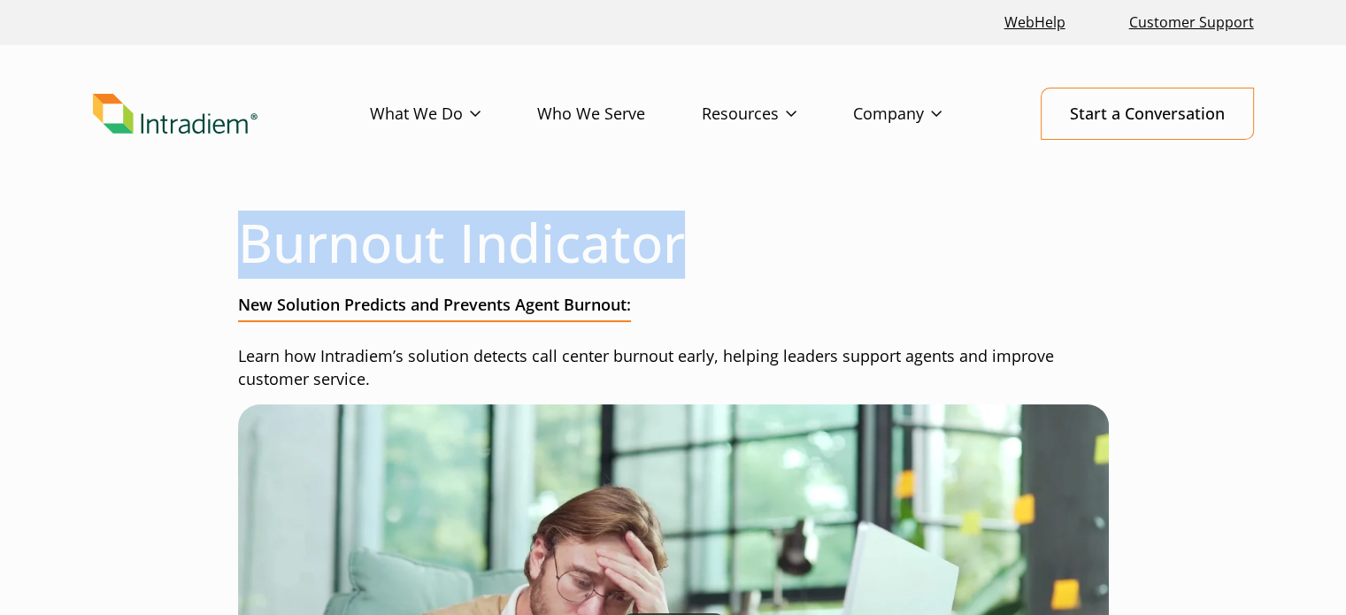
drag, startPoint x: 250, startPoint y: 240, endPoint x: 738, endPoint y: 243, distance: 487.7
click at [738, 243] on h1 "Burnout Indicator" at bounding box center [673, 243] width 871 height 64
drag, startPoint x: 244, startPoint y: 246, endPoint x: 736, endPoint y: 237, distance: 491.3
click at [736, 237] on h1 "Burnout Indicator" at bounding box center [673, 243] width 871 height 64
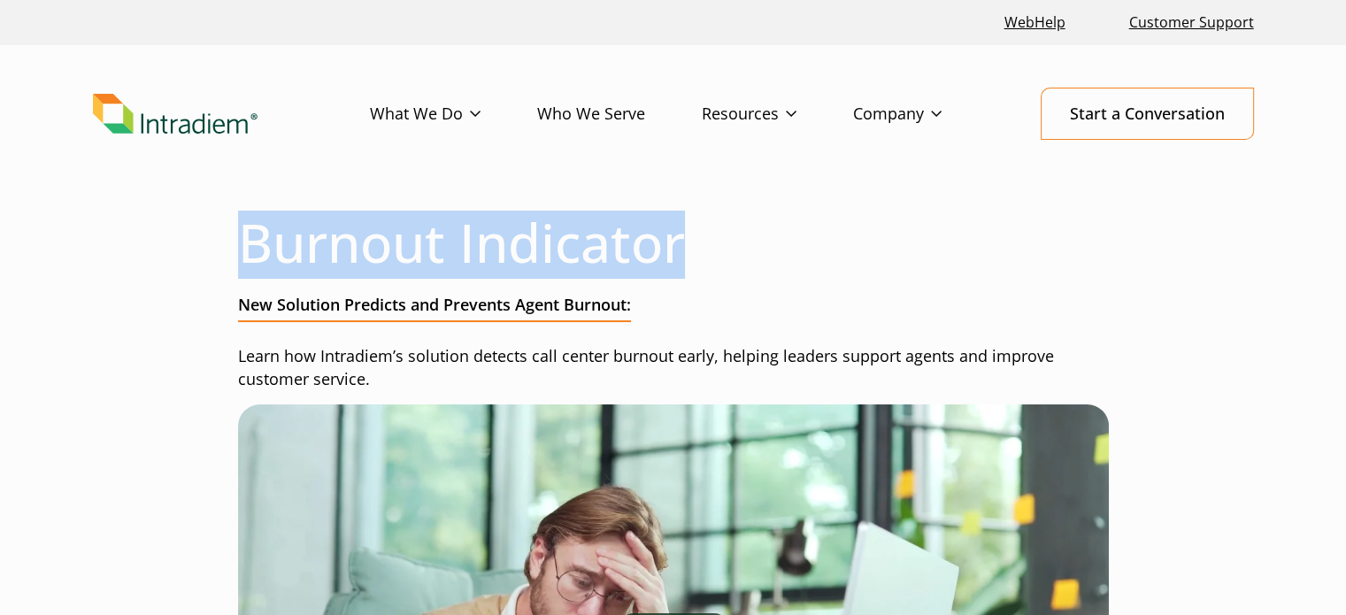
click at [736, 237] on h1 "Burnout Indicator" at bounding box center [673, 243] width 871 height 64
drag, startPoint x: 683, startPoint y: 242, endPoint x: 234, endPoint y: 265, distance: 450.2
click at [265, 244] on h1 "Burnout Indicator" at bounding box center [673, 243] width 871 height 64
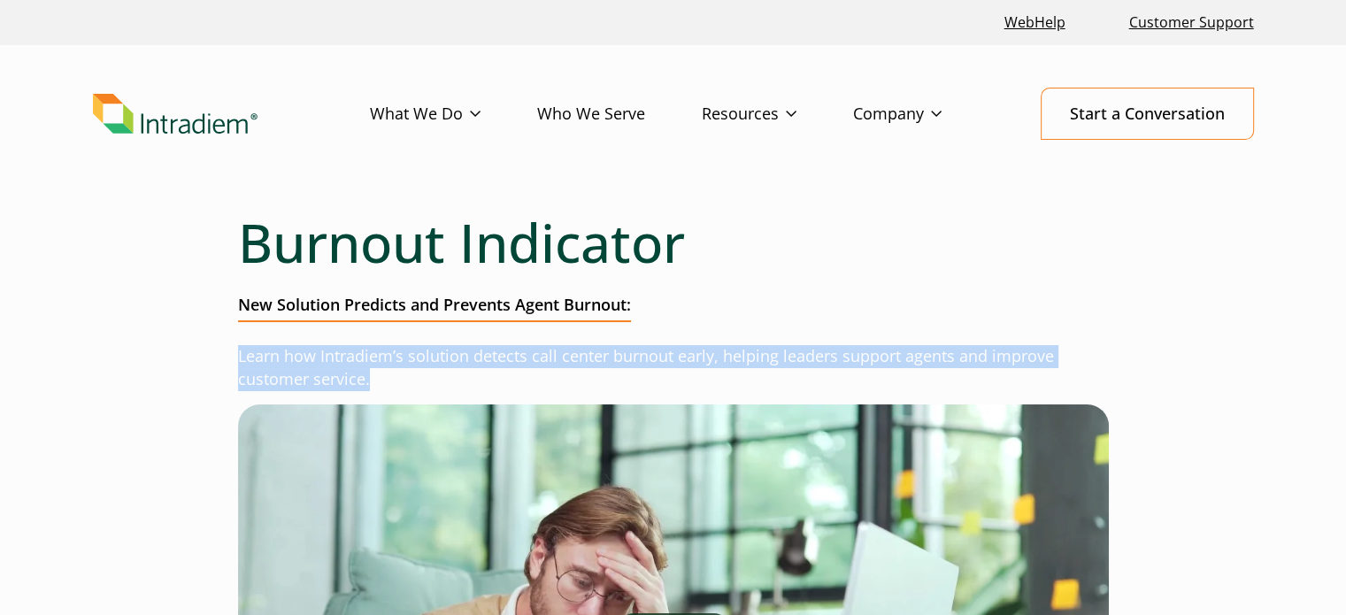
drag, startPoint x: 287, startPoint y: 357, endPoint x: 443, endPoint y: 378, distance: 158.1
click at [401, 380] on p "Learn how Intradiem’s solution detects call center burnout early, helping leade…" at bounding box center [673, 368] width 871 height 46
